Goal: Task Accomplishment & Management: Manage account settings

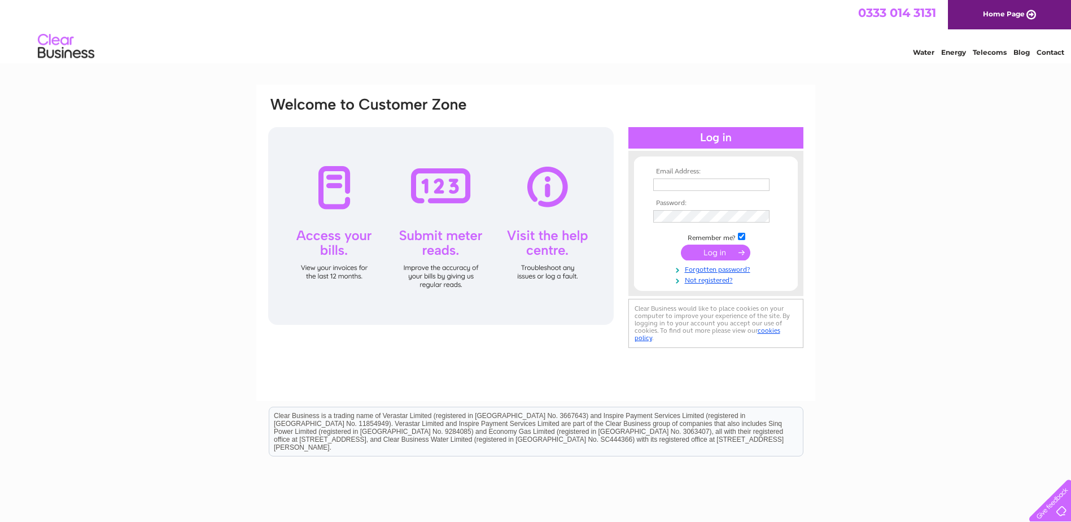
type input "office@groundrich.co.uk"
click at [728, 250] on input "submit" at bounding box center [715, 252] width 69 height 16
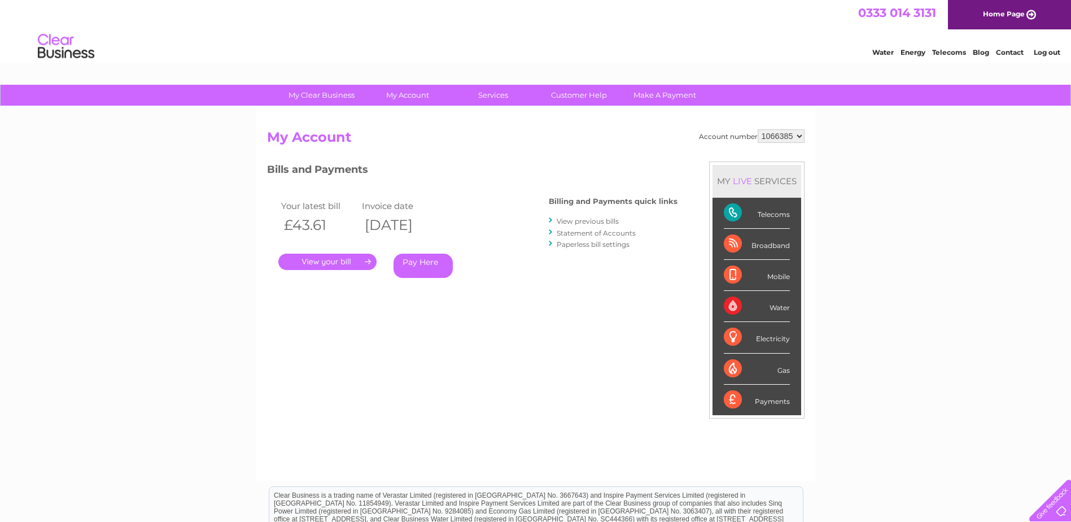
click at [594, 221] on link "View previous bills" at bounding box center [588, 221] width 62 height 8
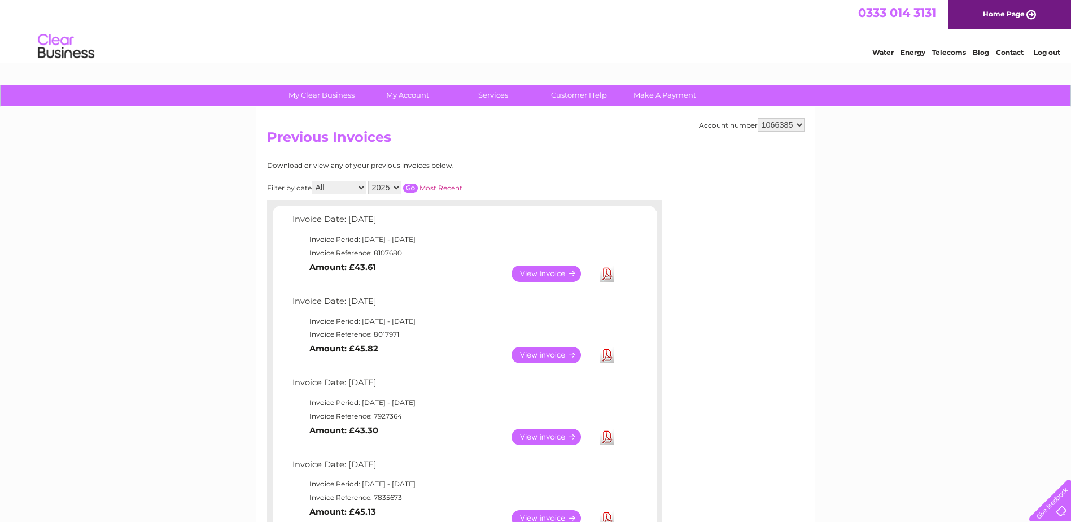
click at [564, 353] on link "View" at bounding box center [552, 355] width 83 height 16
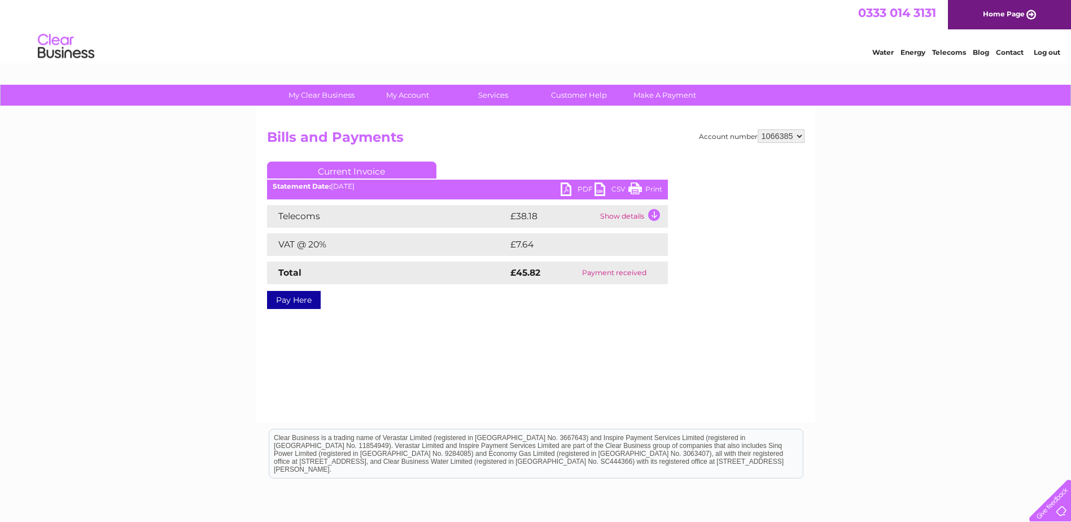
click at [567, 184] on link "PDF" at bounding box center [578, 190] width 34 height 16
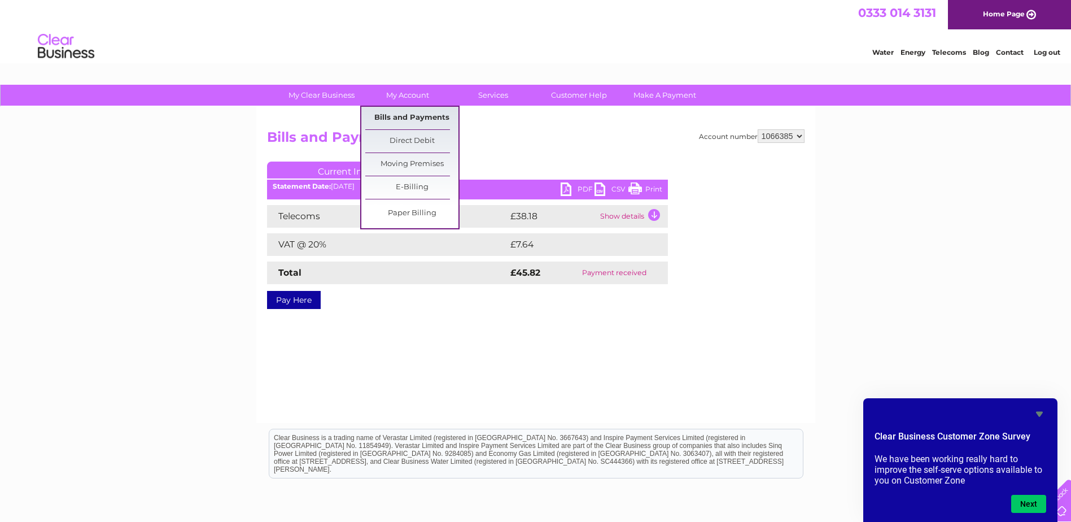
click at [399, 116] on link "Bills and Payments" at bounding box center [411, 118] width 93 height 23
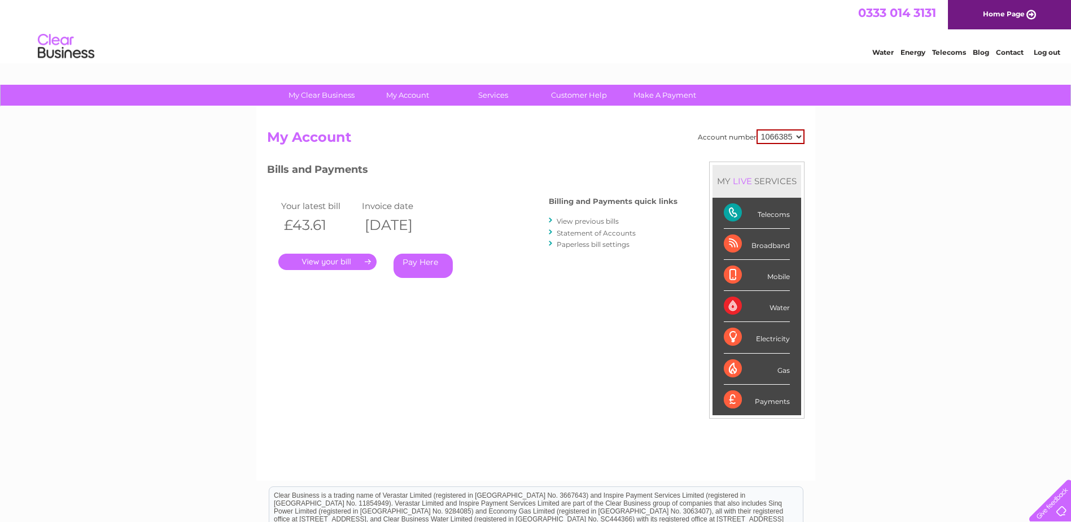
click at [343, 263] on link "." at bounding box center [327, 261] width 98 height 16
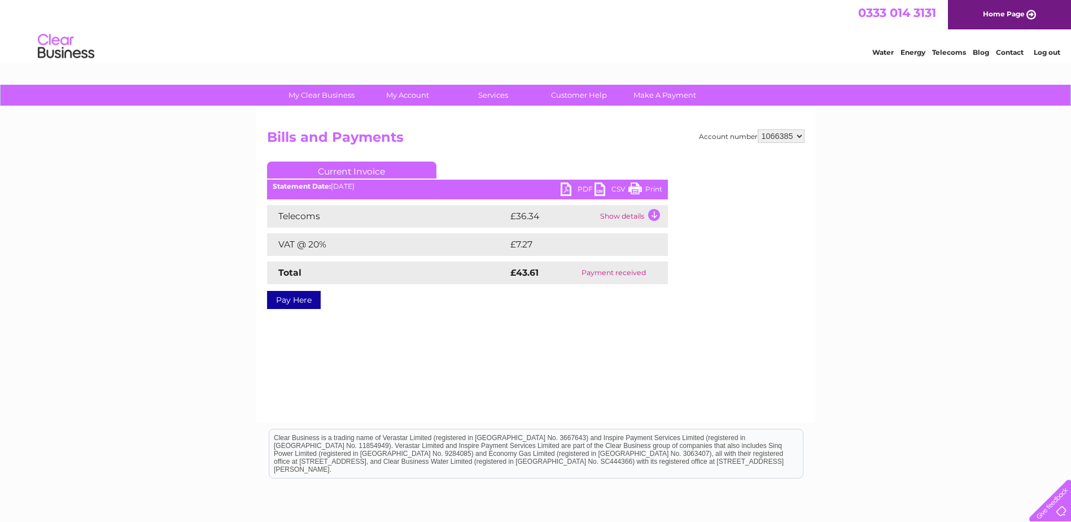
click at [582, 186] on link "PDF" at bounding box center [578, 190] width 34 height 16
